Goal: Entertainment & Leisure: Consume media (video, audio)

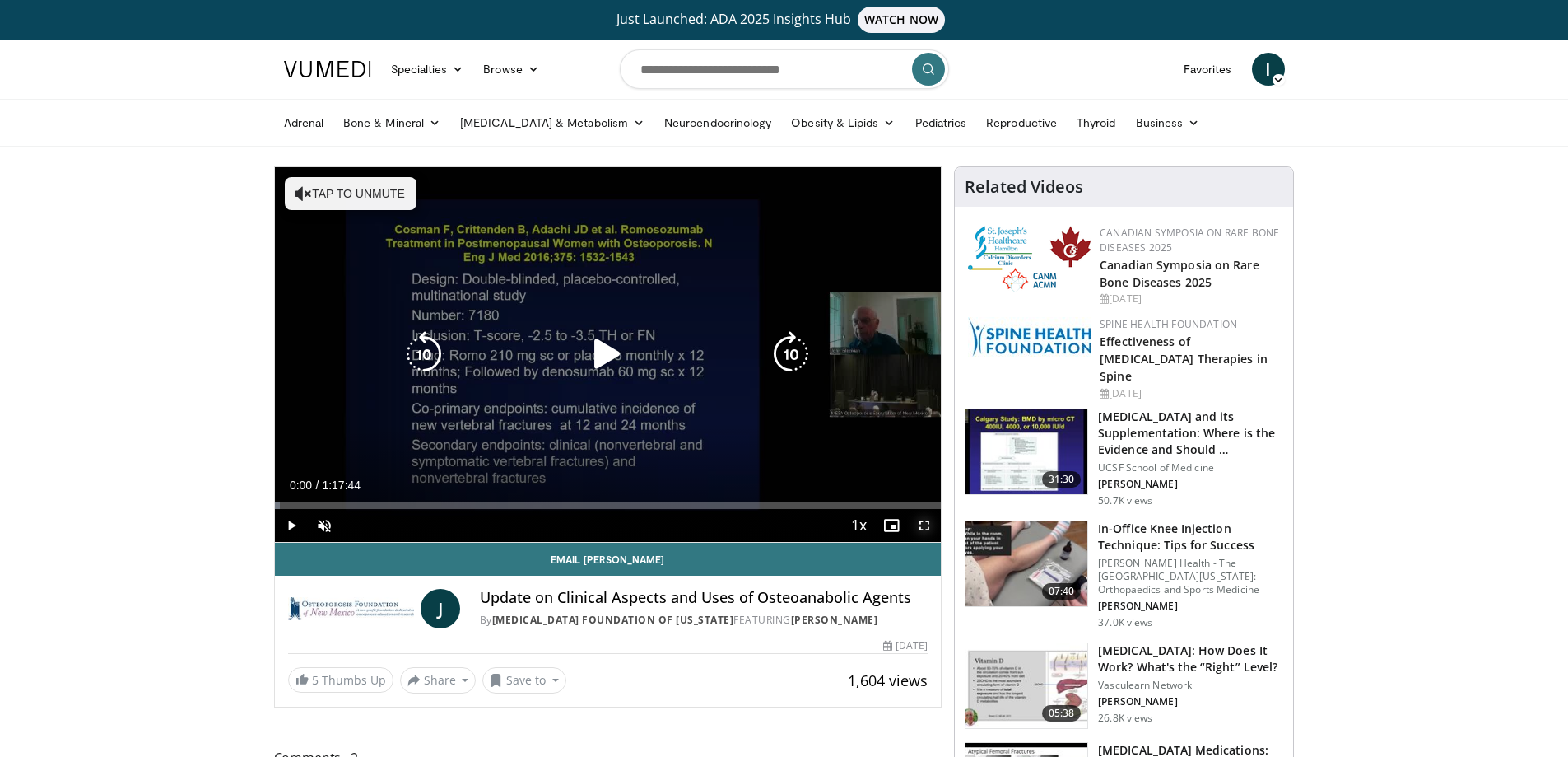
drag, startPoint x: 921, startPoint y: 526, endPoint x: 922, endPoint y: 624, distance: 98.0
click at [921, 525] on span "Video Player" at bounding box center [925, 525] width 33 height 33
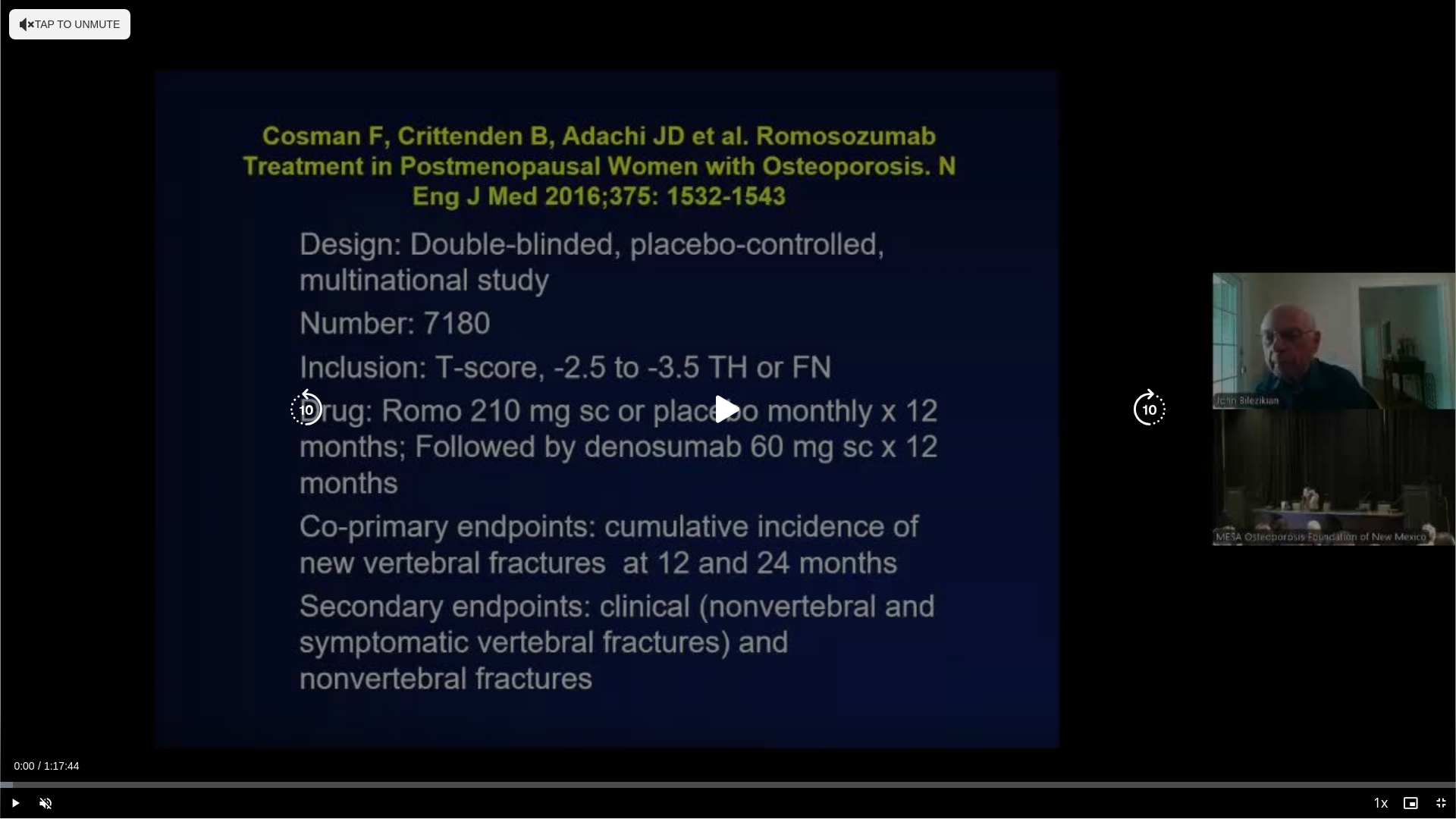
click at [735, 401] on icon "Video Player" at bounding box center [728, 409] width 42 height 42
click at [95, 30] on button "Tap to unmute" at bounding box center [70, 24] width 122 height 31
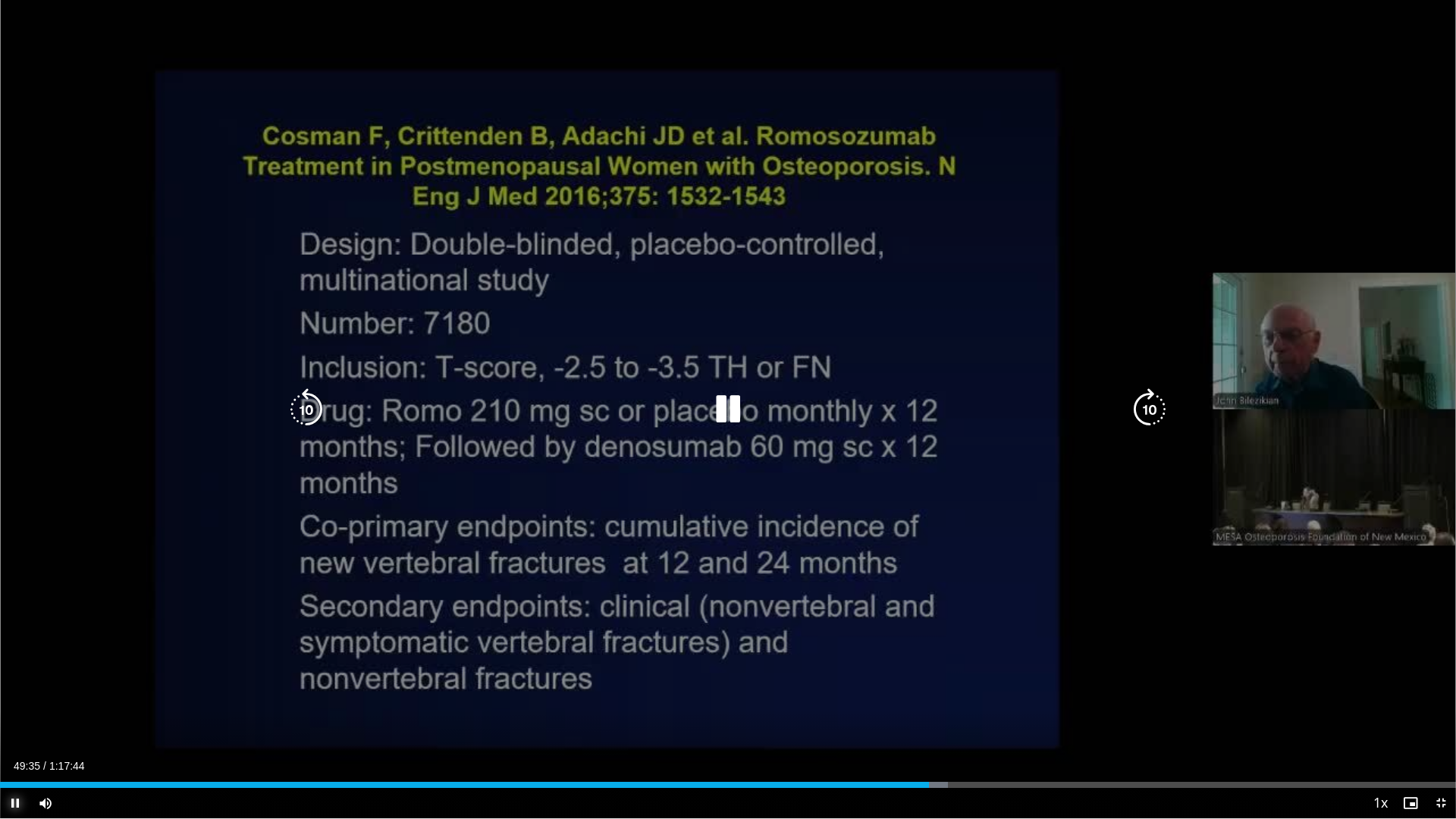
drag, startPoint x: 8, startPoint y: 802, endPoint x: 61, endPoint y: 783, distance: 56.3
click at [8, 696] on span "Video Player" at bounding box center [15, 802] width 31 height 31
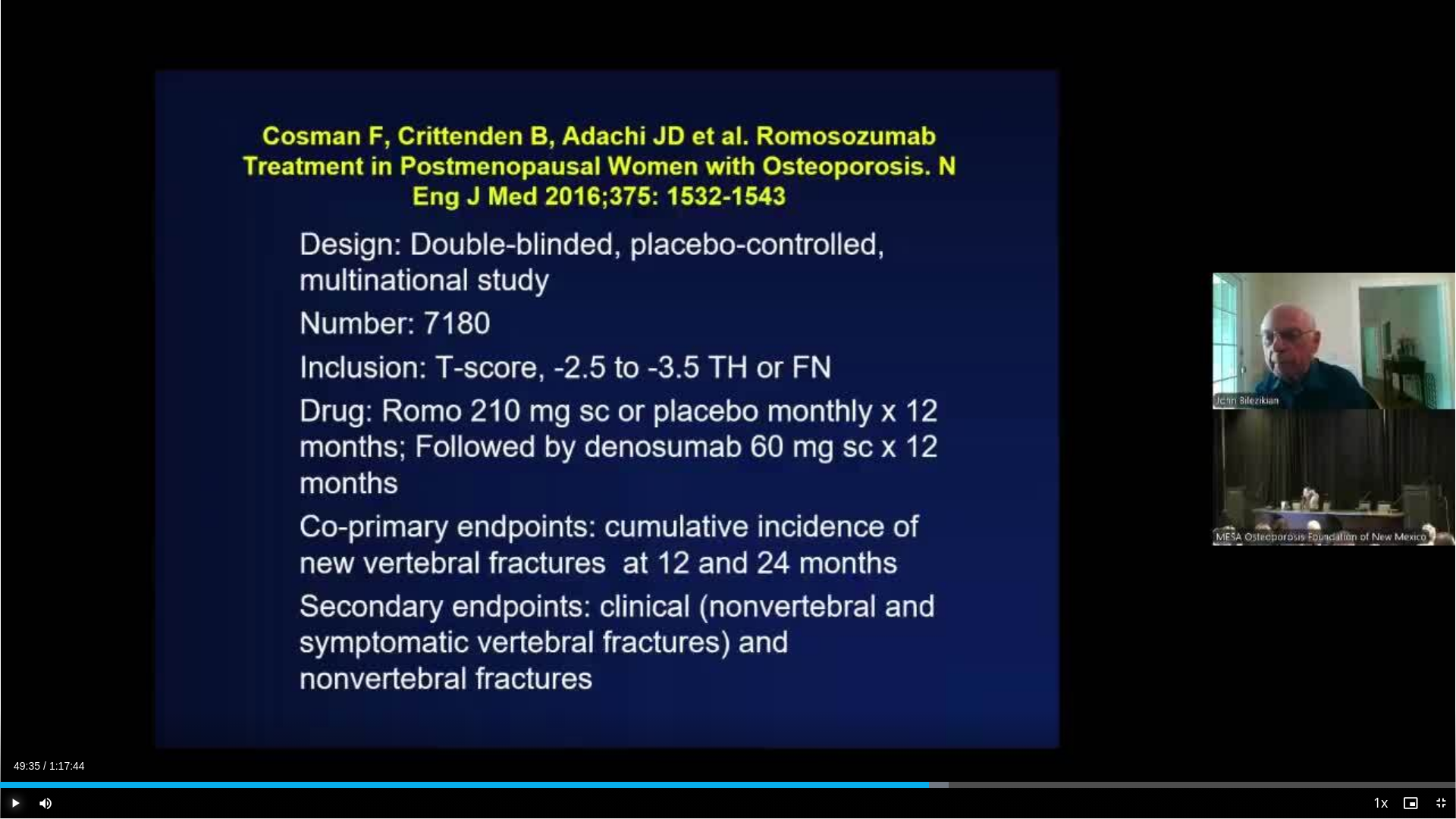
click at [12, 696] on span "Video Player" at bounding box center [15, 802] width 31 height 31
click at [17, 696] on span "Video Player" at bounding box center [15, 802] width 31 height 31
click at [1441, 696] on span "Video Player" at bounding box center [1441, 802] width 31 height 31
